Goal: Information Seeking & Learning: Learn about a topic

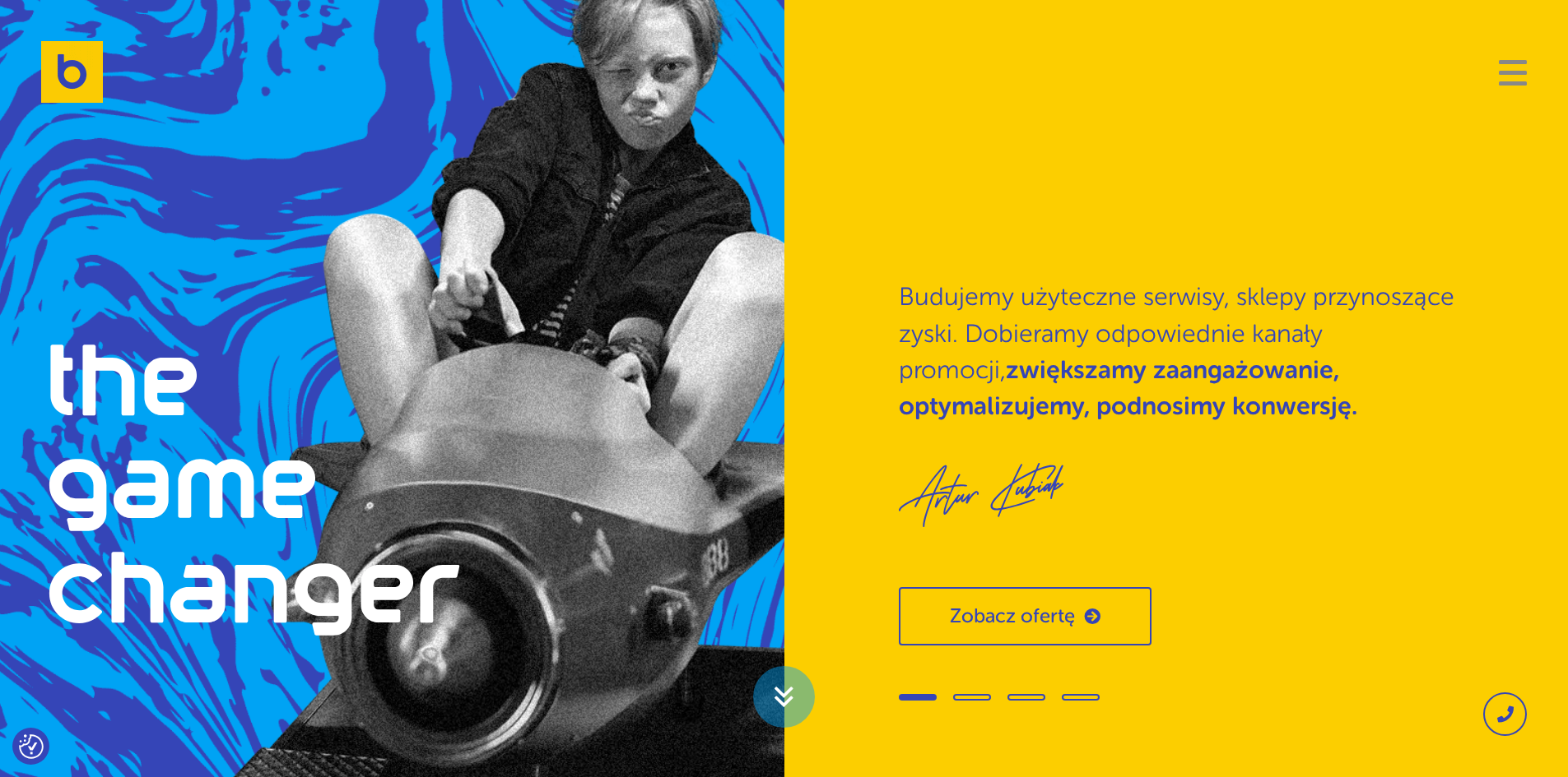
click at [1510, 70] on span "Navigation" at bounding box center [1512, 72] width 28 height 4
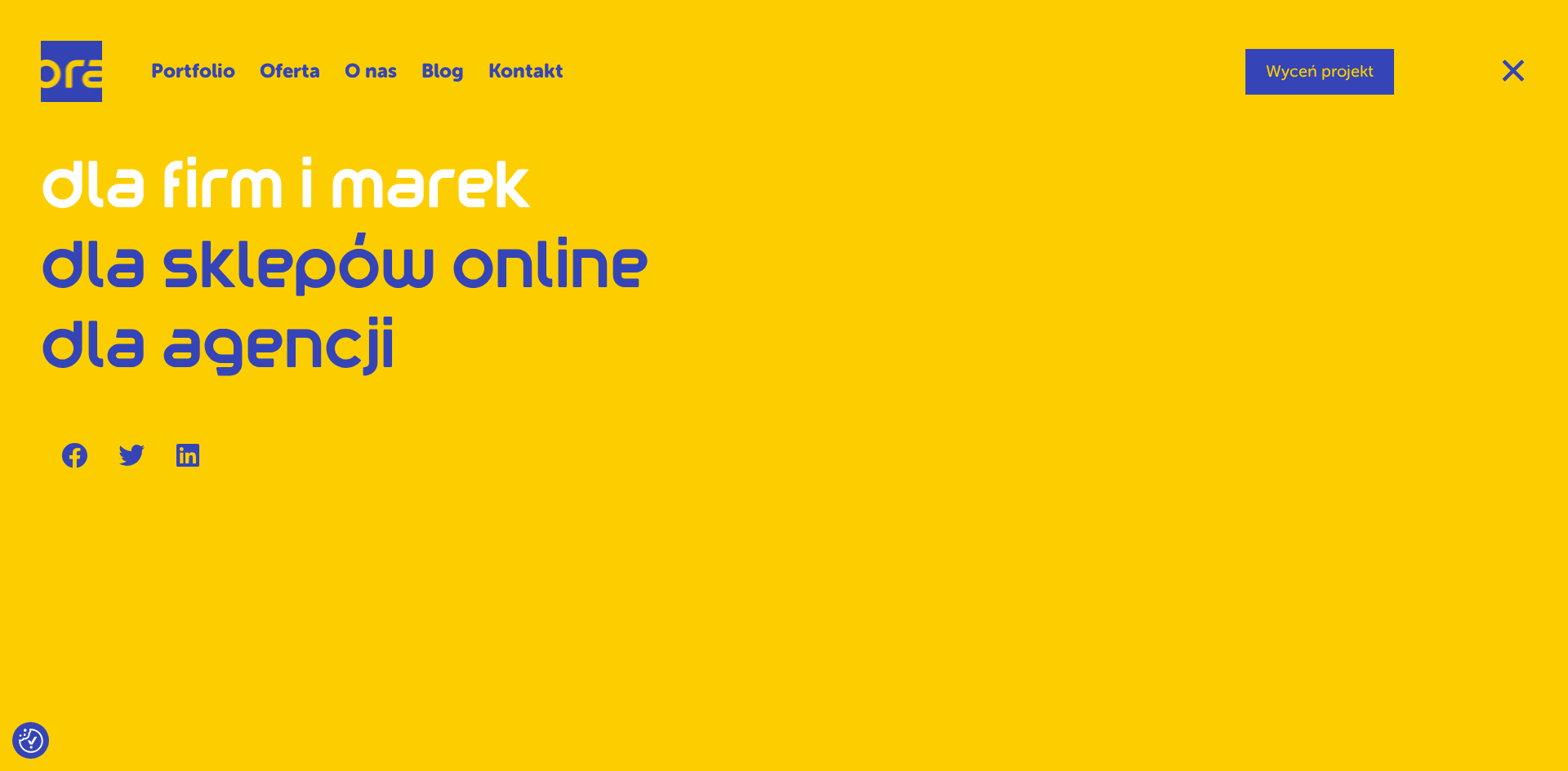
click at [176, 190] on link "Dla firm i marek" at bounding box center [286, 188] width 491 height 55
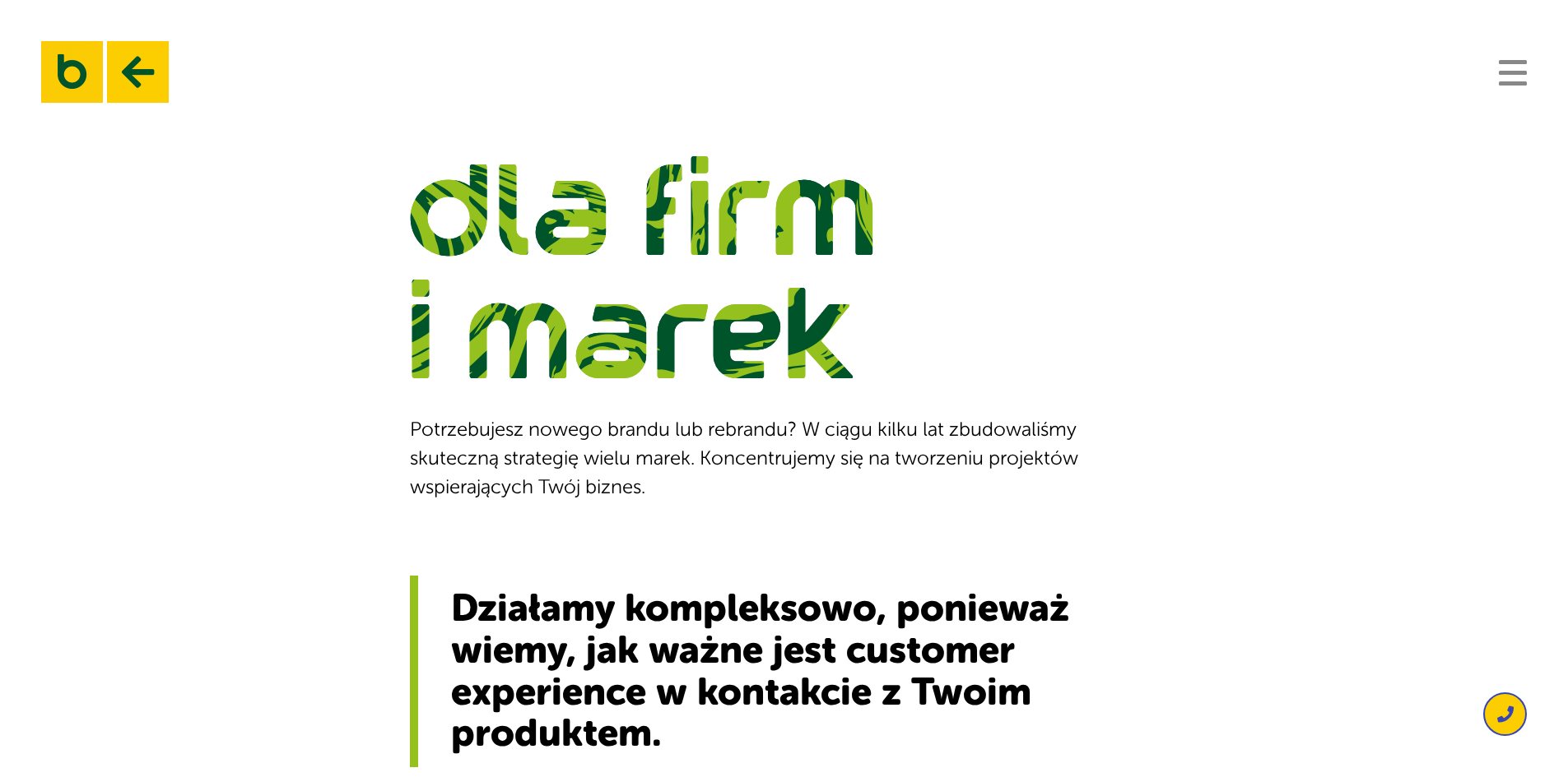
click at [1505, 75] on button "Navigation" at bounding box center [1512, 72] width 28 height 27
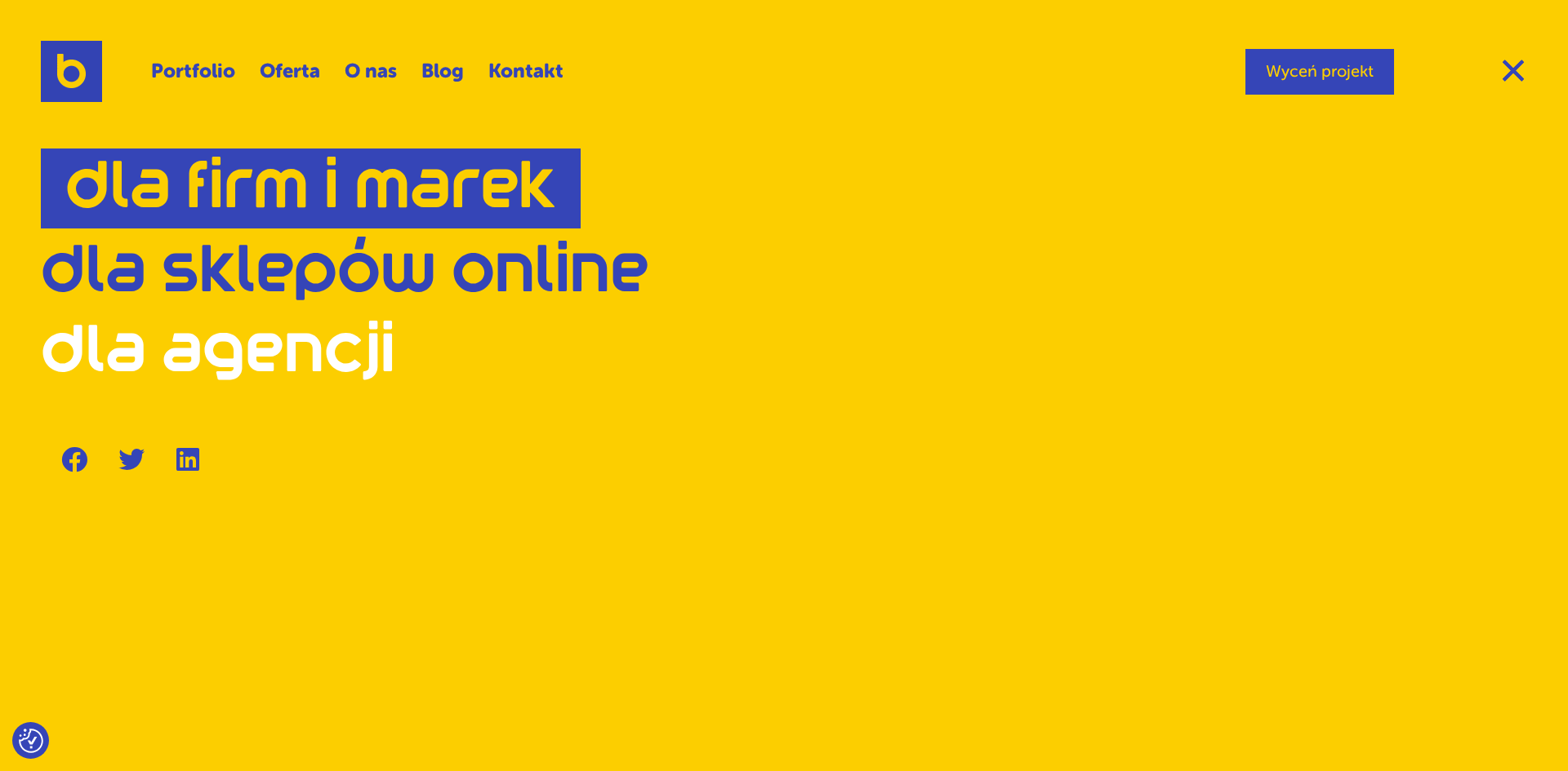
click at [128, 341] on link "Dla agencji" at bounding box center [218, 352] width 354 height 55
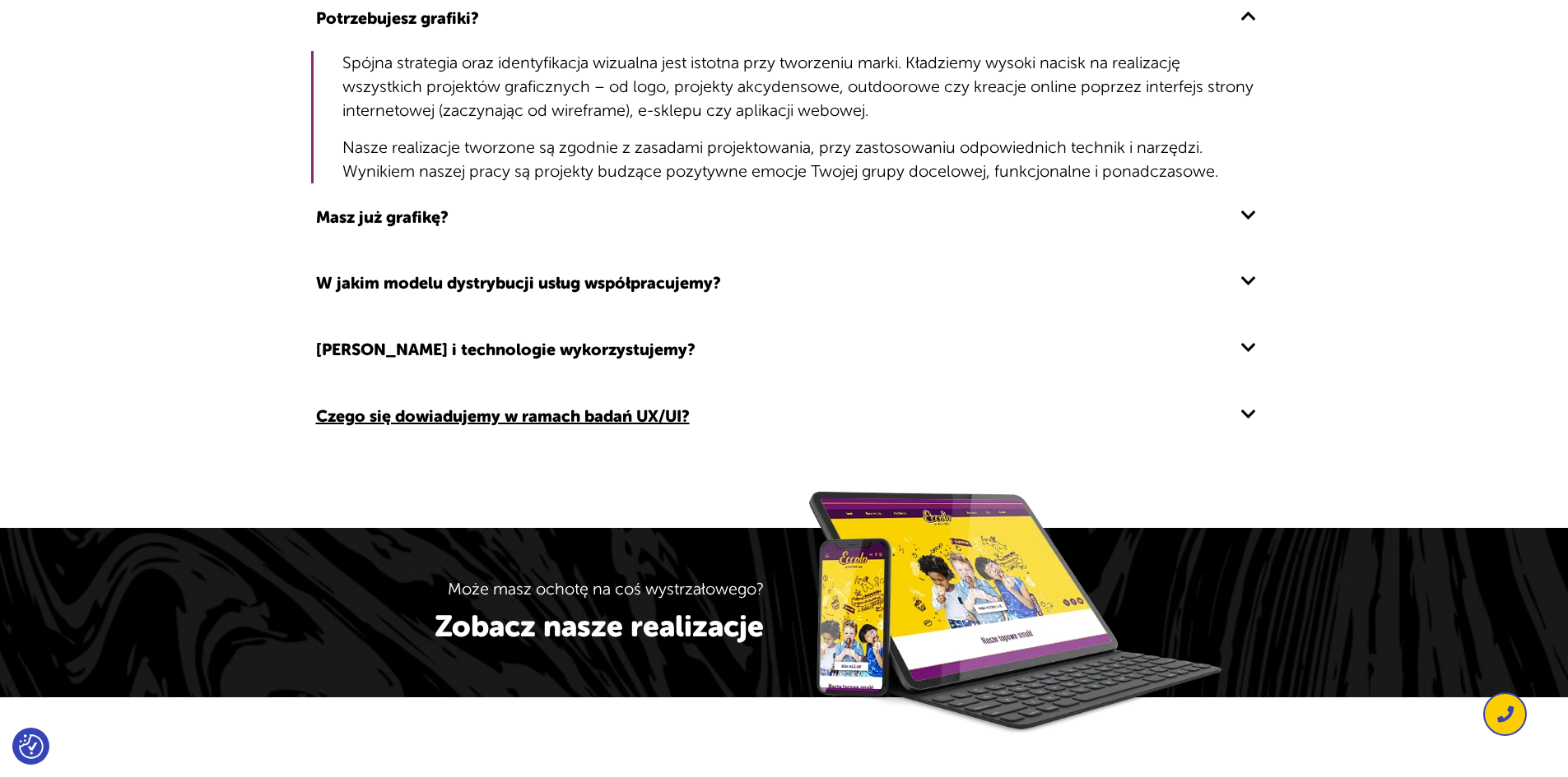
scroll to position [1810, 0]
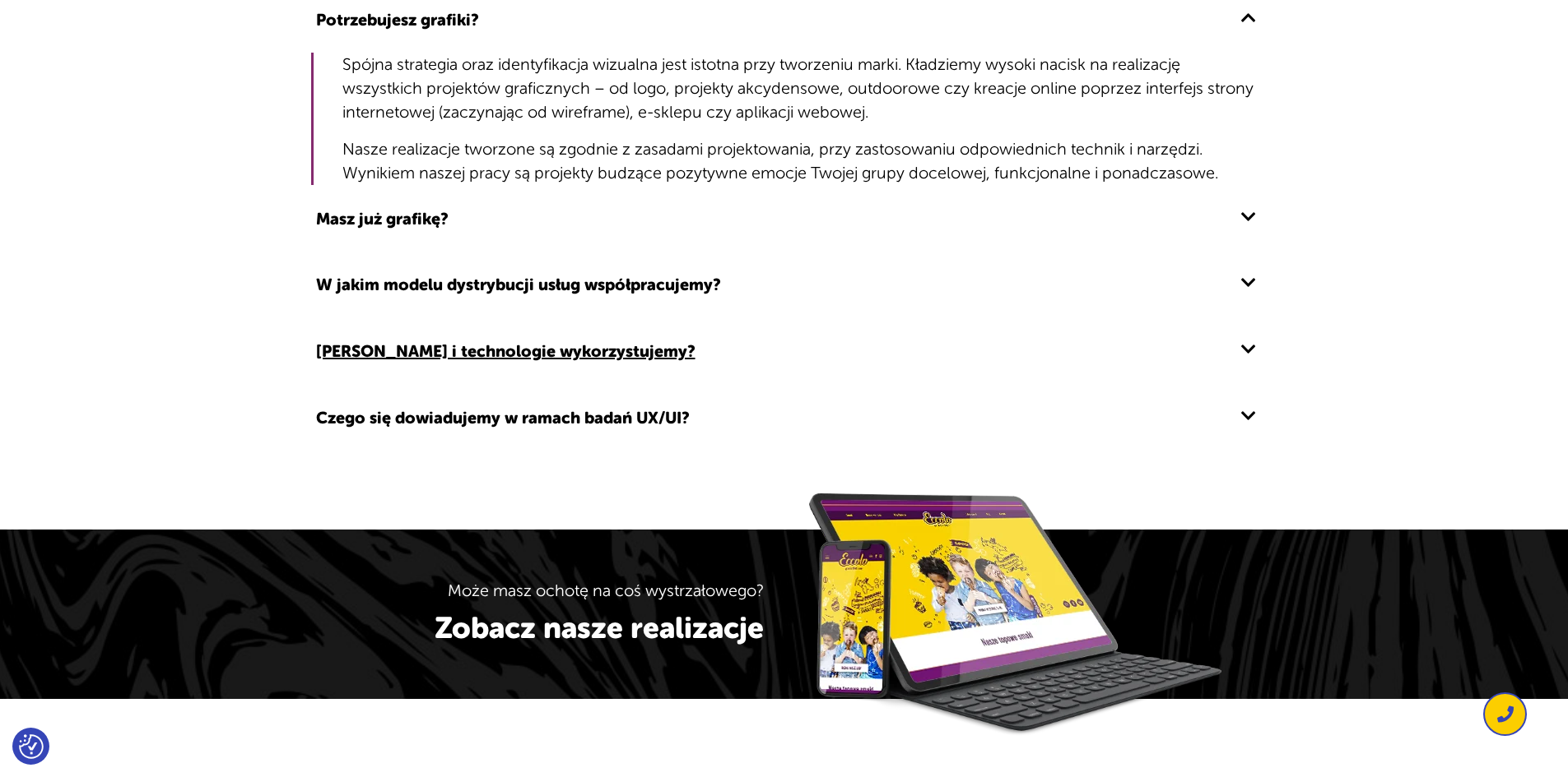
click at [454, 354] on button "Jakie narzędzia i technologie wykorzystujemy?" at bounding box center [506, 351] width 390 height 26
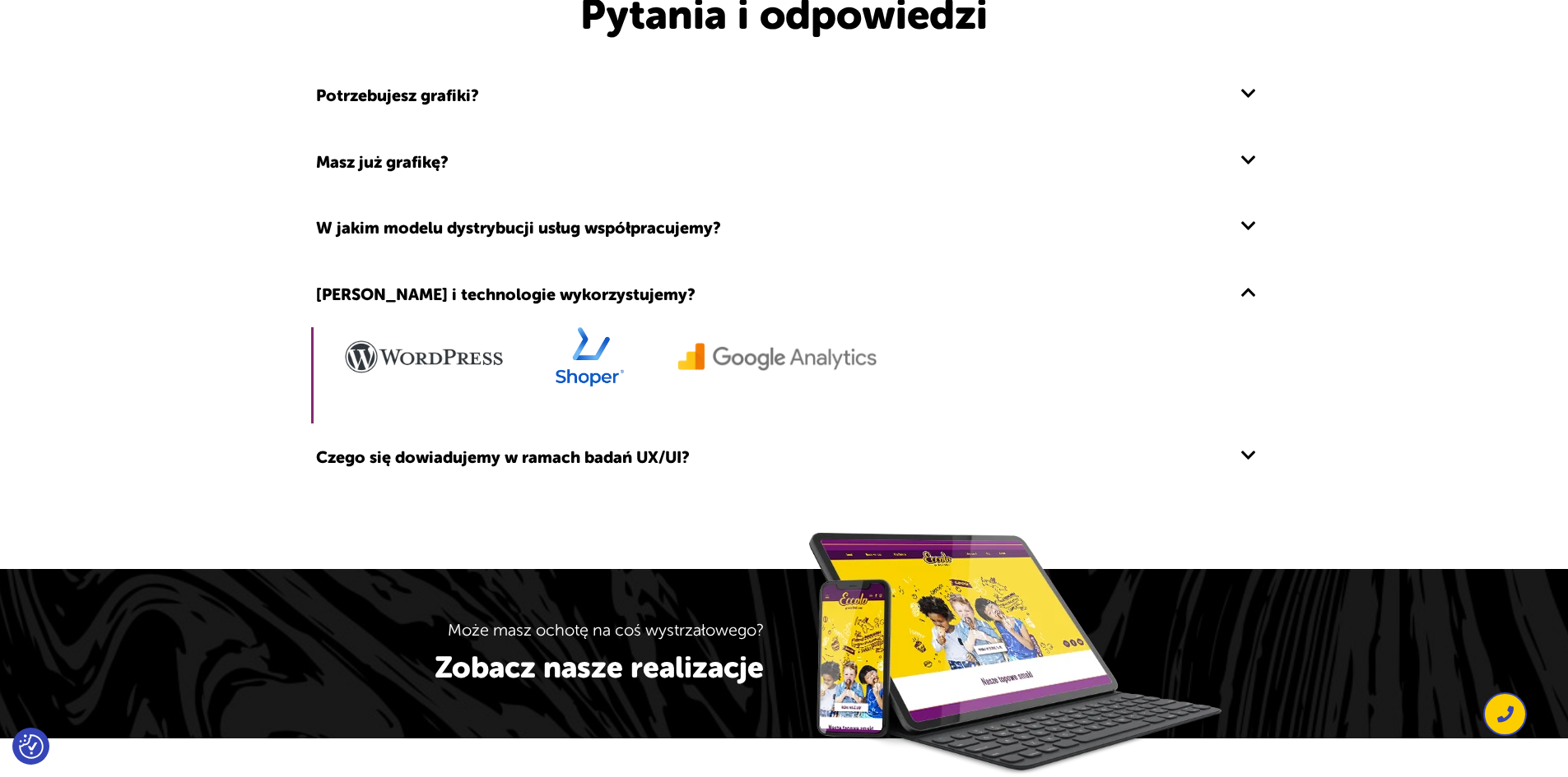
scroll to position [1645, 0]
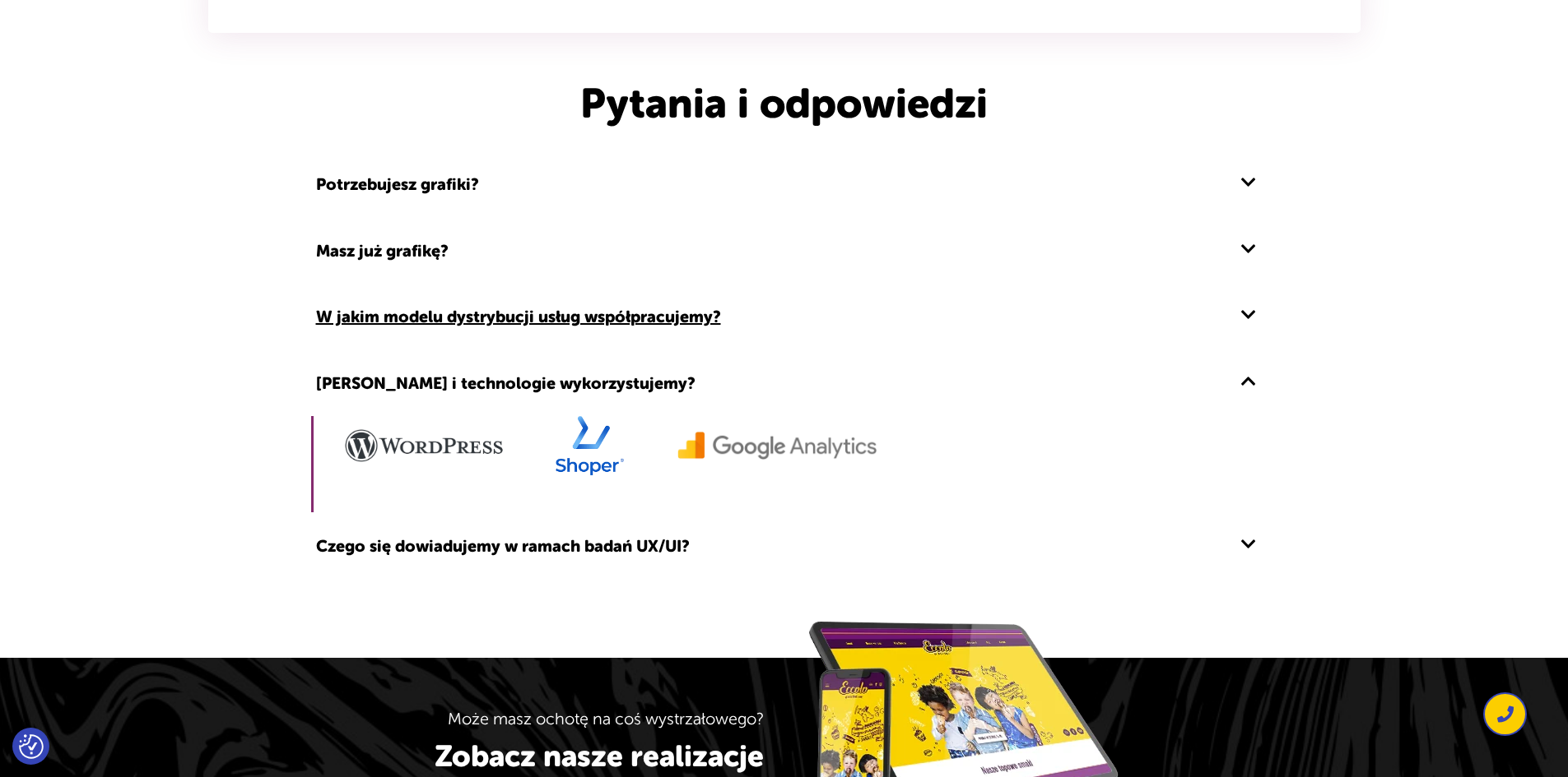
click at [913, 314] on h3 "W jakim modelu dystrybucji usług współpracujemy?" at bounding box center [784, 316] width 946 height 28
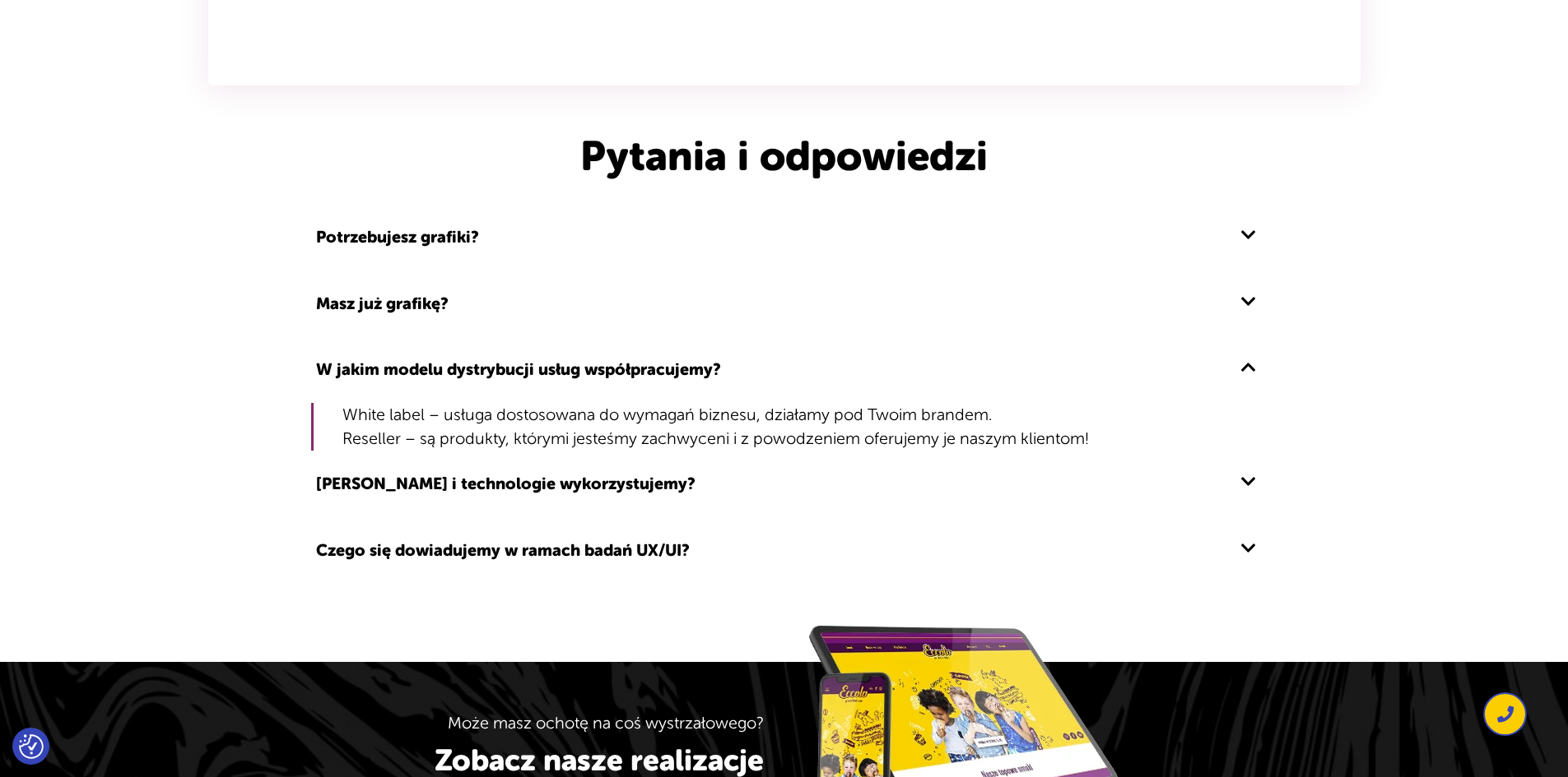
scroll to position [1563, 0]
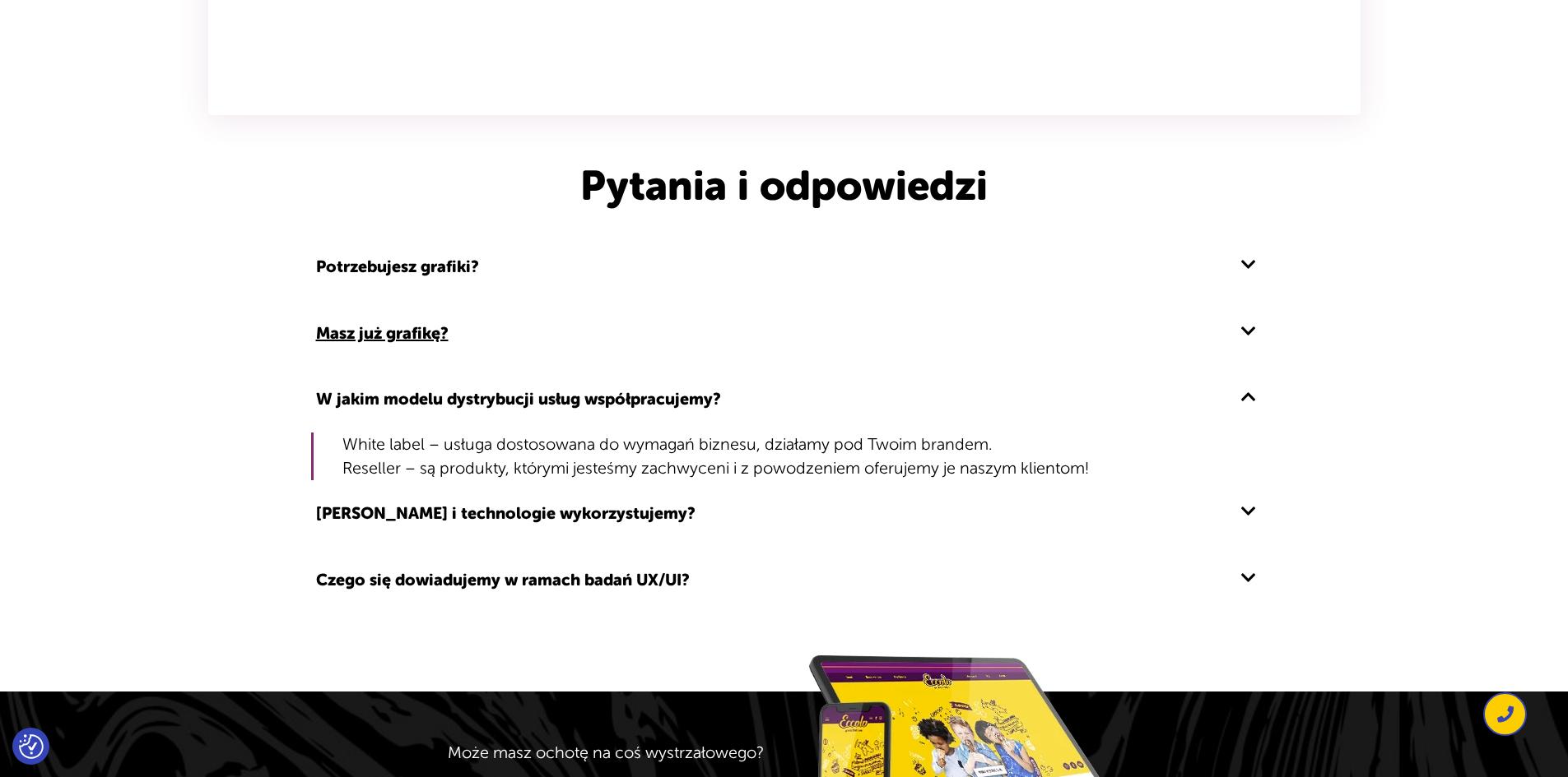
click at [522, 331] on h3 "Masz już grafikę?" at bounding box center [784, 333] width 946 height 28
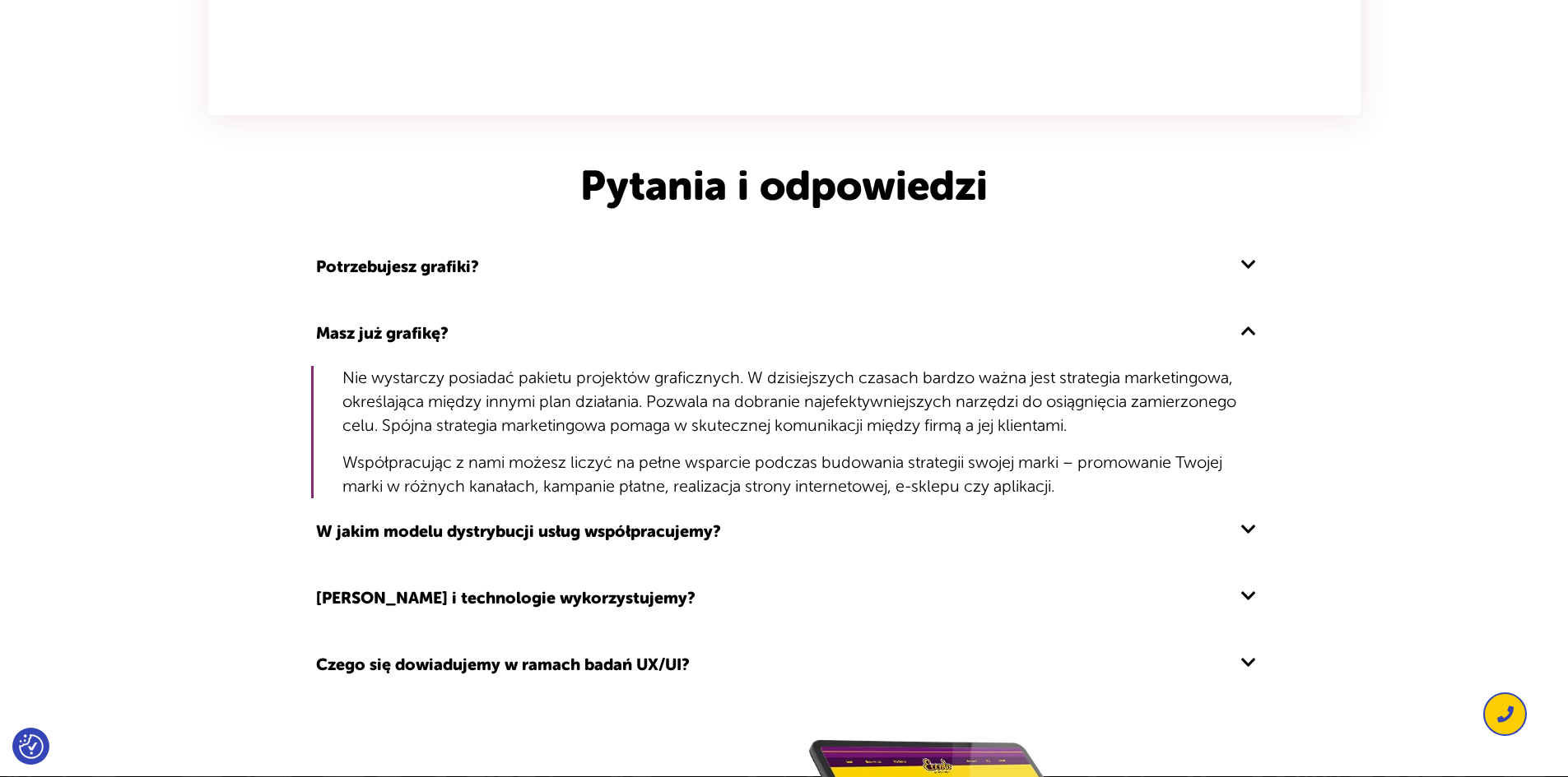
drag, startPoint x: 1096, startPoint y: 68, endPoint x: 1263, endPoint y: 41, distance: 169.2
